Goal: Task Accomplishment & Management: Manage account settings

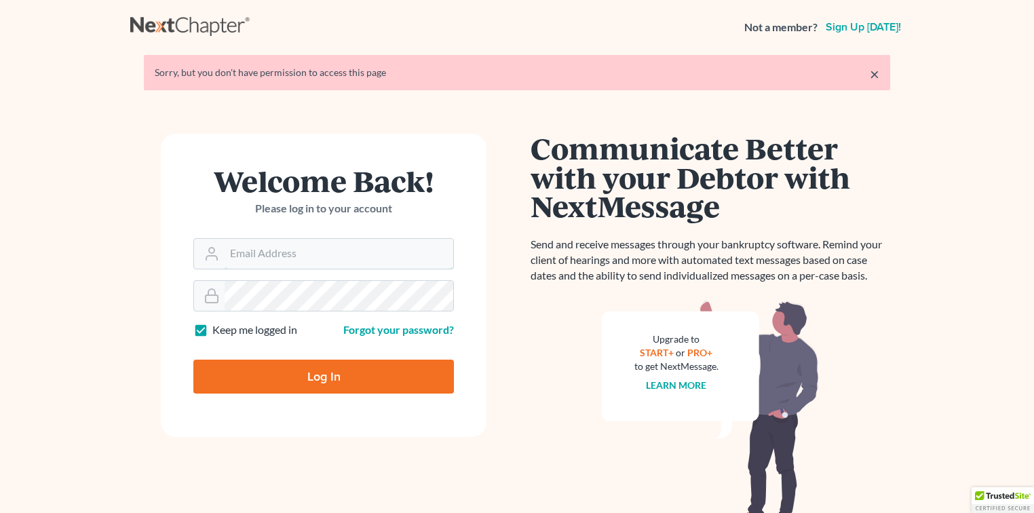
type input "[EMAIL_ADDRESS][DOMAIN_NAME]"
click at [364, 370] on input "Log In" at bounding box center [323, 376] width 260 height 34
type input "Thinking..."
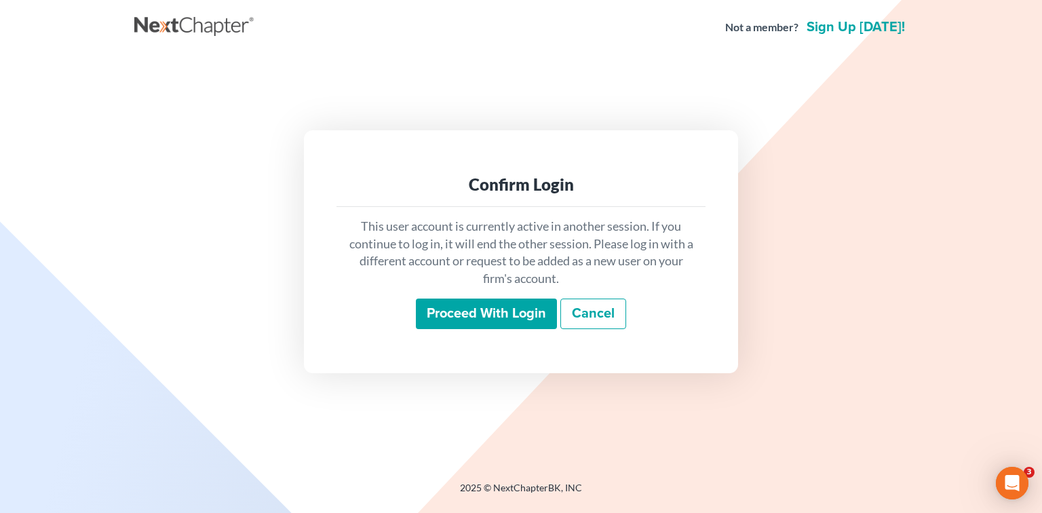
click at [543, 313] on input "Proceed with login" at bounding box center [486, 313] width 141 height 31
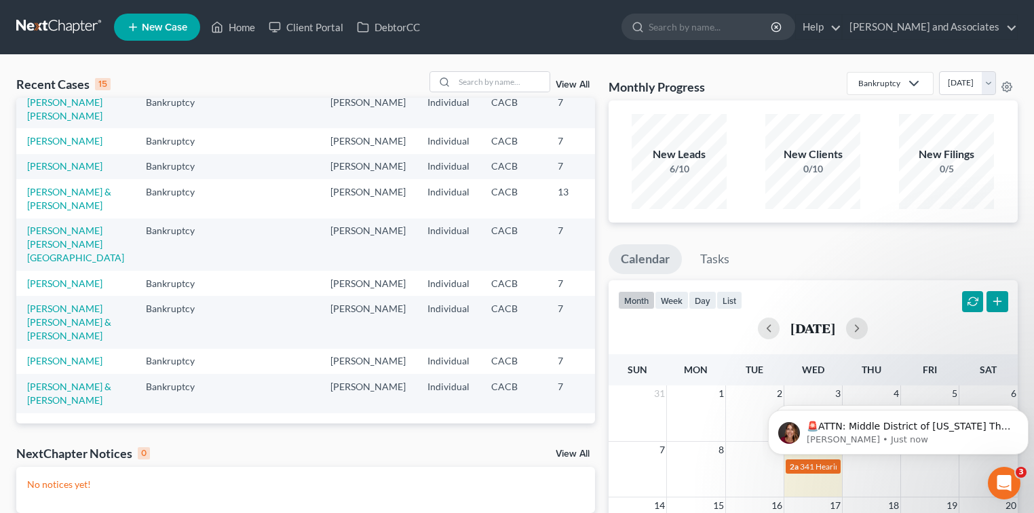
scroll to position [413, 0]
click at [507, 87] on input "search" at bounding box center [501, 82] width 95 height 20
type input "phetnok"
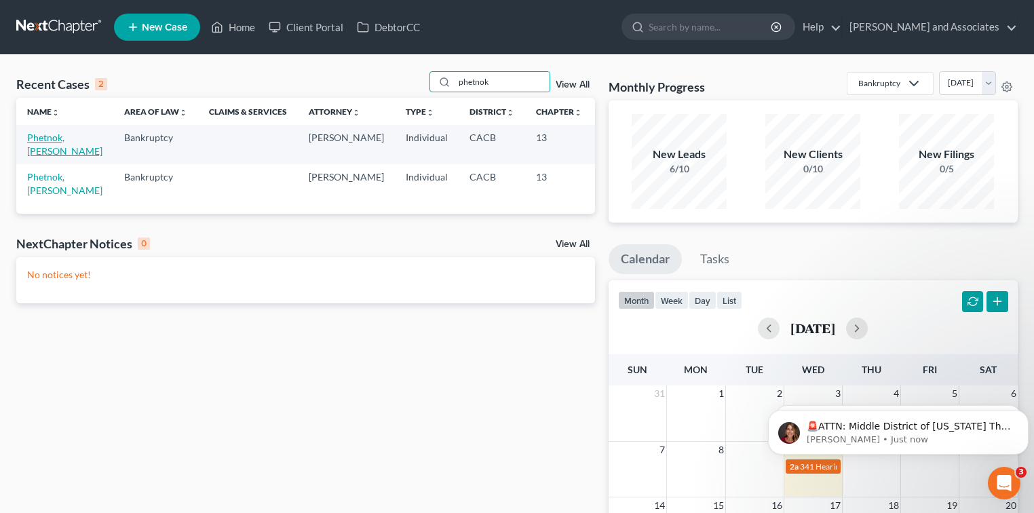
click at [50, 136] on link "Phetnok, Manivanh" at bounding box center [64, 144] width 75 height 25
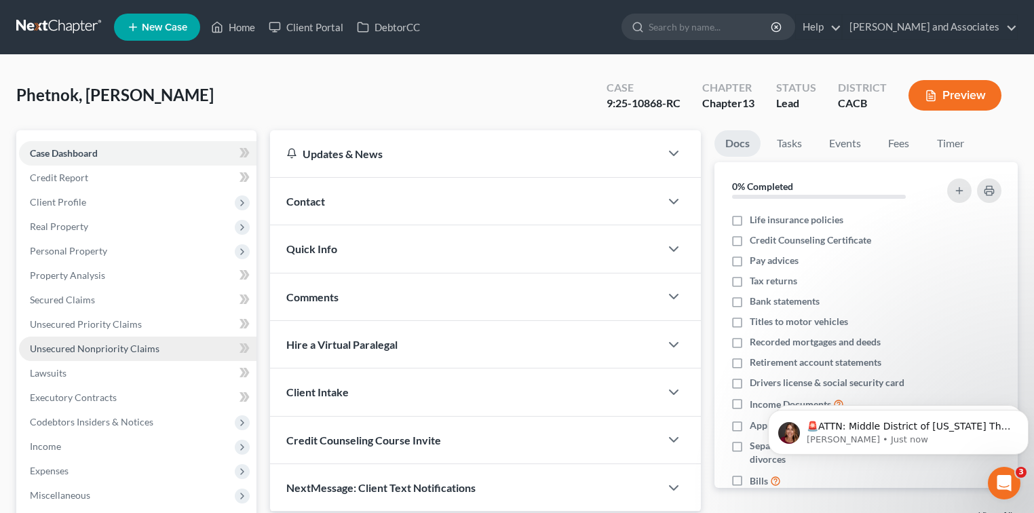
click at [128, 347] on span "Unsecured Nonpriority Claims" at bounding box center [95, 348] width 130 height 12
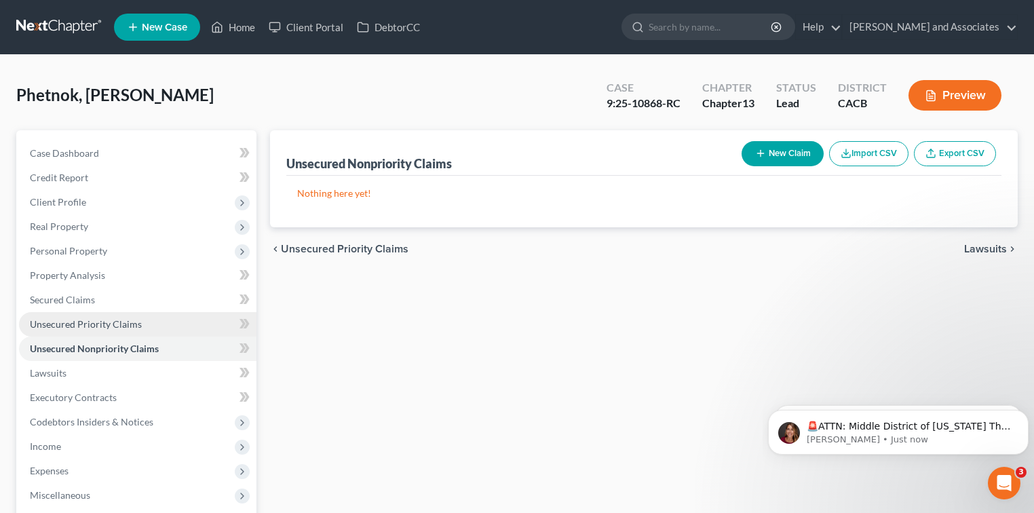
click at [155, 326] on link "Unsecured Priority Claims" at bounding box center [137, 324] width 237 height 24
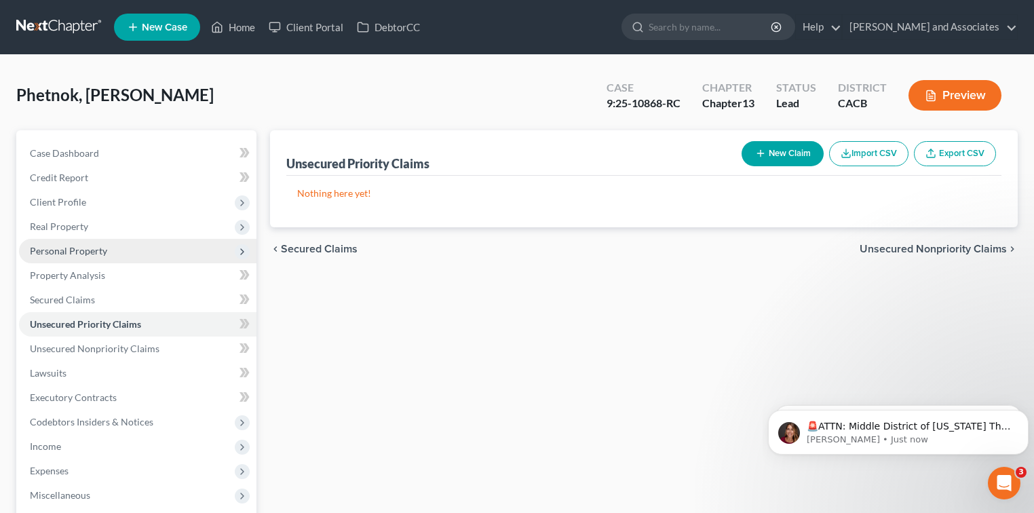
click at [77, 248] on span "Personal Property" at bounding box center [68, 251] width 77 height 12
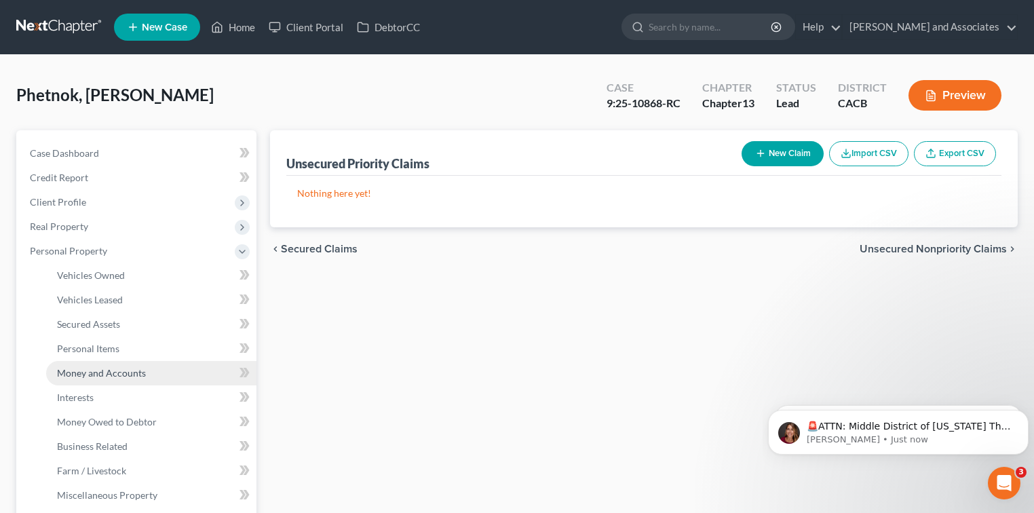
click at [122, 364] on link "Money and Accounts" at bounding box center [151, 373] width 210 height 24
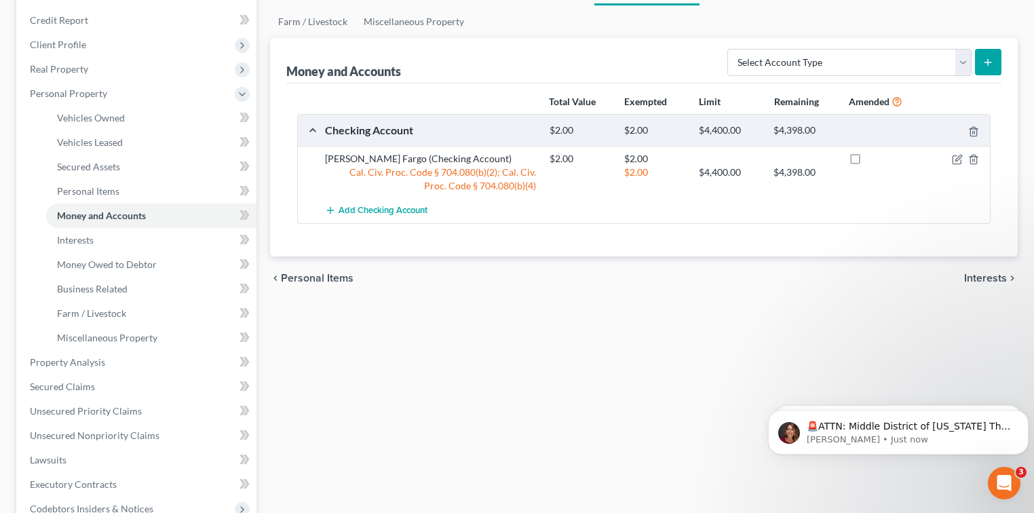
scroll to position [180, 0]
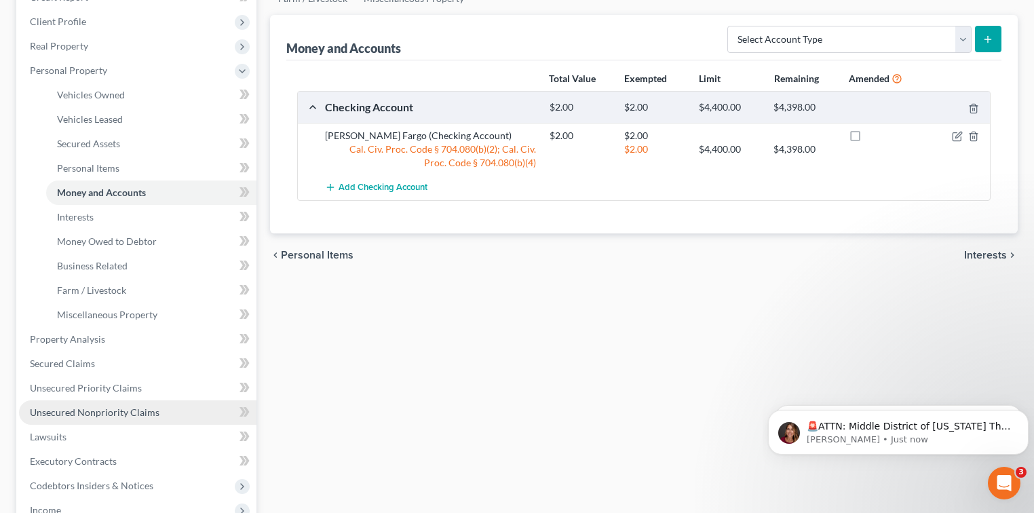
click at [139, 410] on span "Unsecured Nonpriority Claims" at bounding box center [95, 412] width 130 height 12
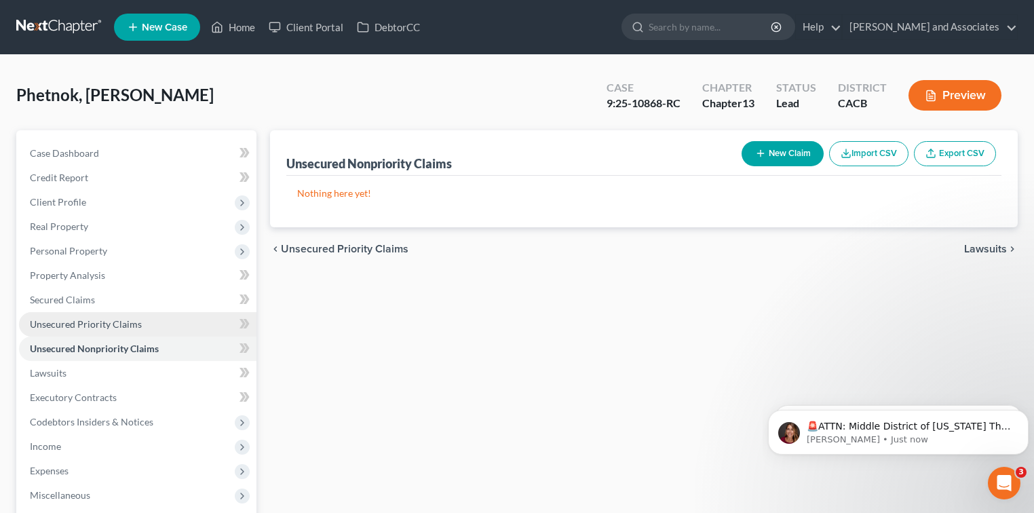
click at [150, 330] on link "Unsecured Priority Claims" at bounding box center [137, 324] width 237 height 24
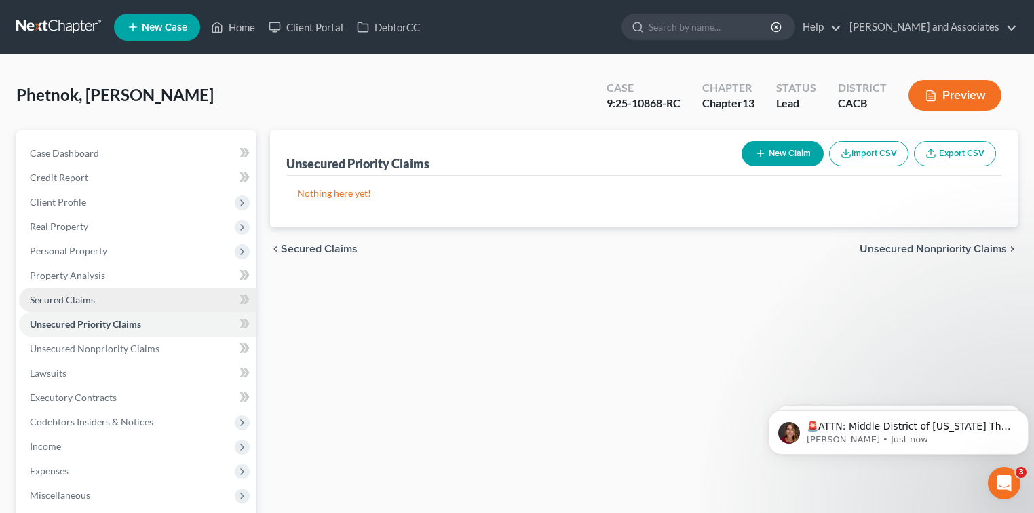
click at [102, 299] on link "Secured Claims" at bounding box center [137, 300] width 237 height 24
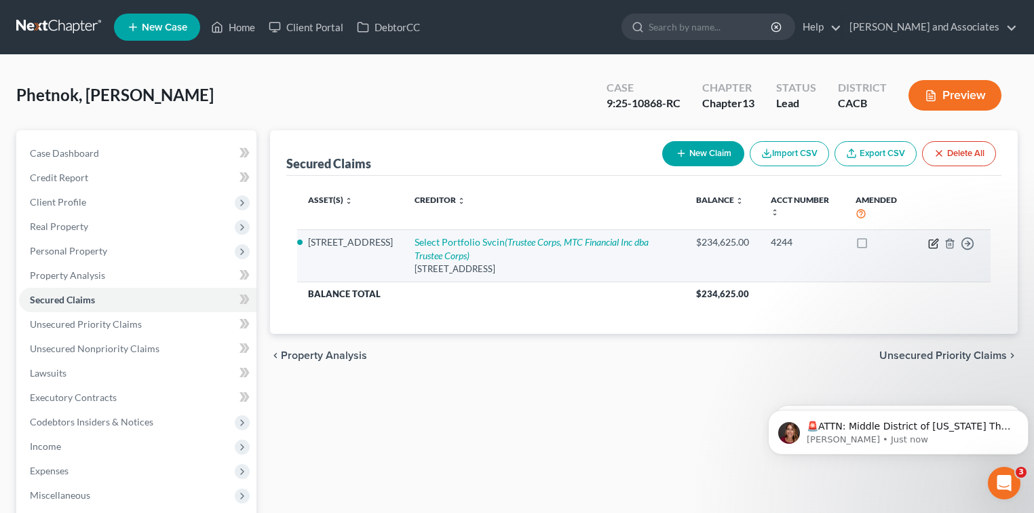
click at [934, 245] on icon "button" at bounding box center [933, 243] width 11 height 11
select select "46"
select select "3"
select select "2"
select select "0"
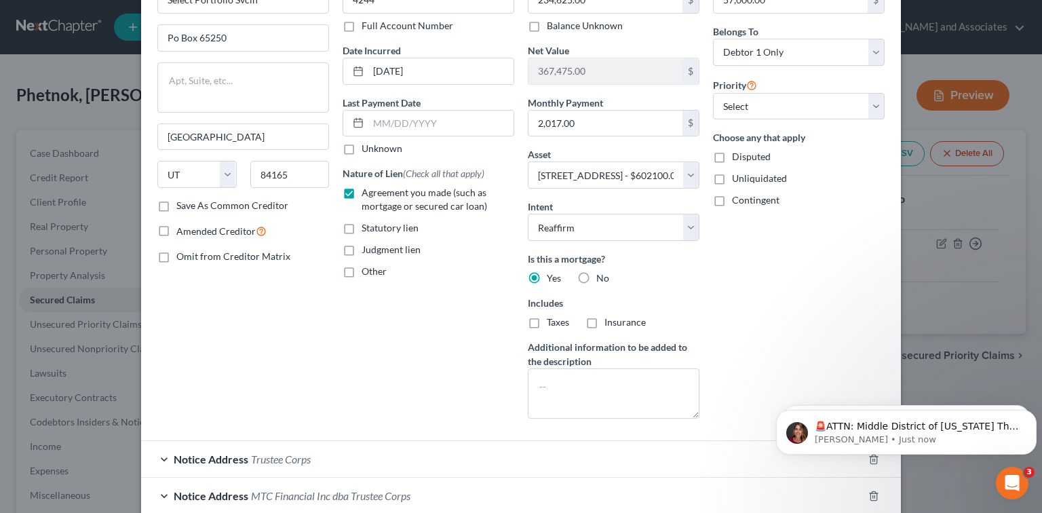
scroll to position [175, 0]
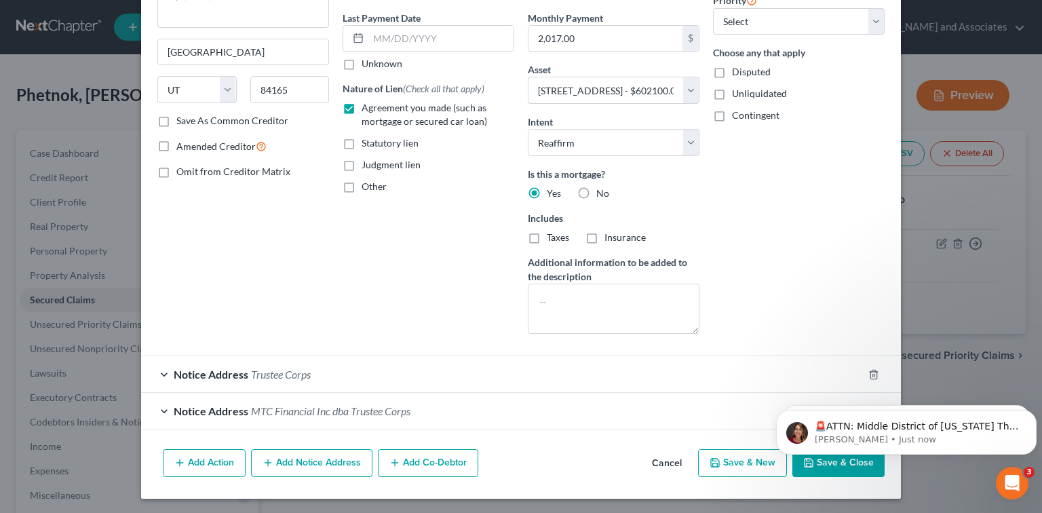
click at [810, 461] on body "🚨ATTN: Middle District of Florida The court has added a new Credit Counseling F…" at bounding box center [906, 429] width 260 height 84
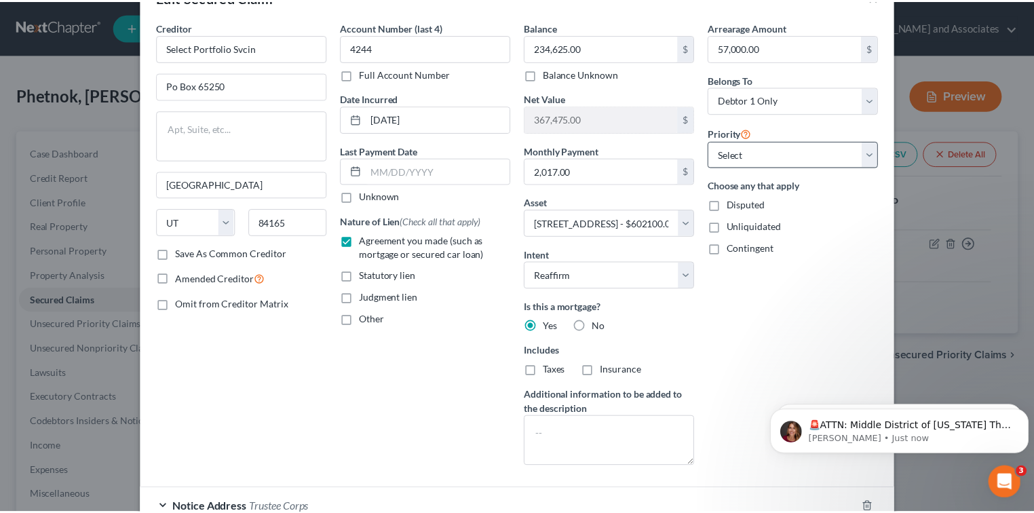
scroll to position [0, 0]
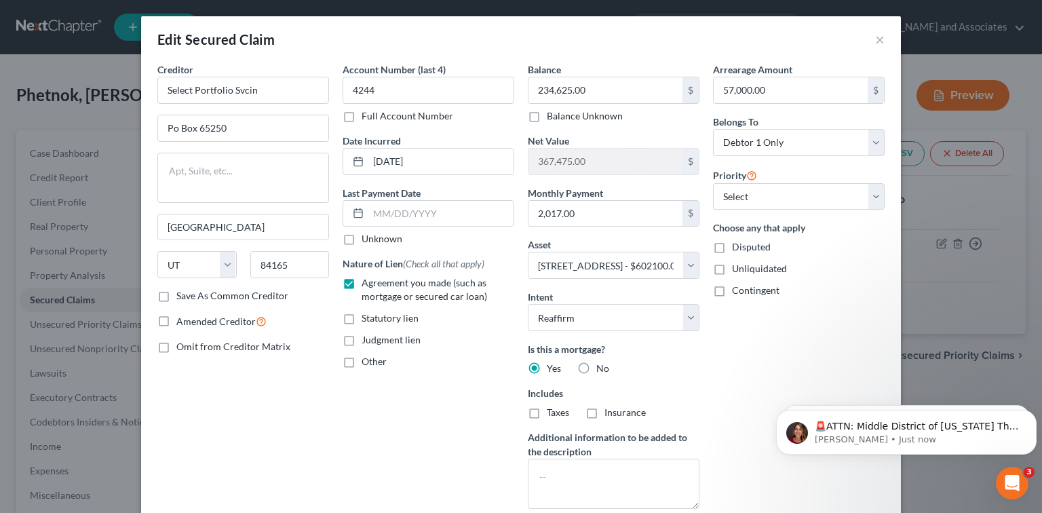
click at [870, 39] on div "Edit Secured Claim ×" at bounding box center [521, 39] width 760 height 46
click at [875, 43] on button "×" at bounding box center [879, 39] width 9 height 16
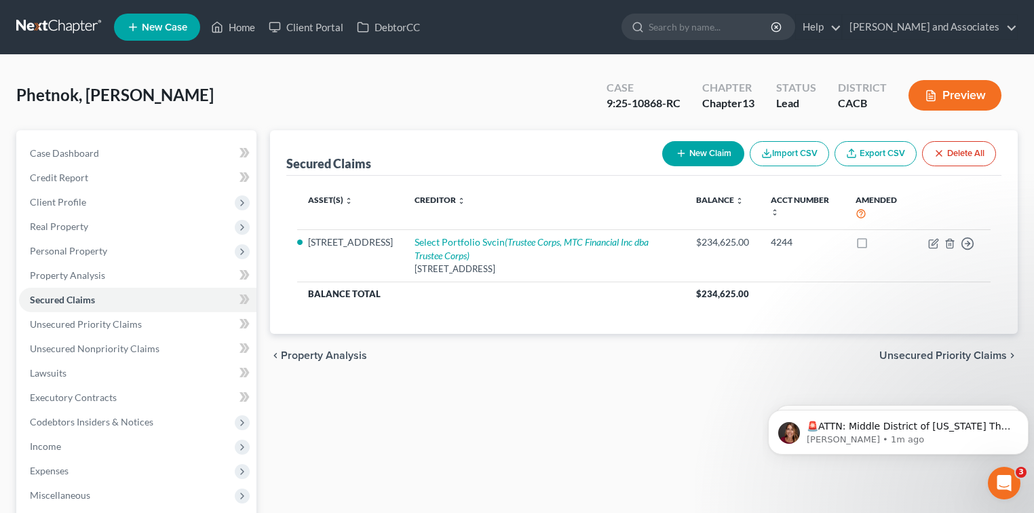
click at [86, 35] on link at bounding box center [59, 27] width 87 height 24
